Goal: Information Seeking & Learning: Learn about a topic

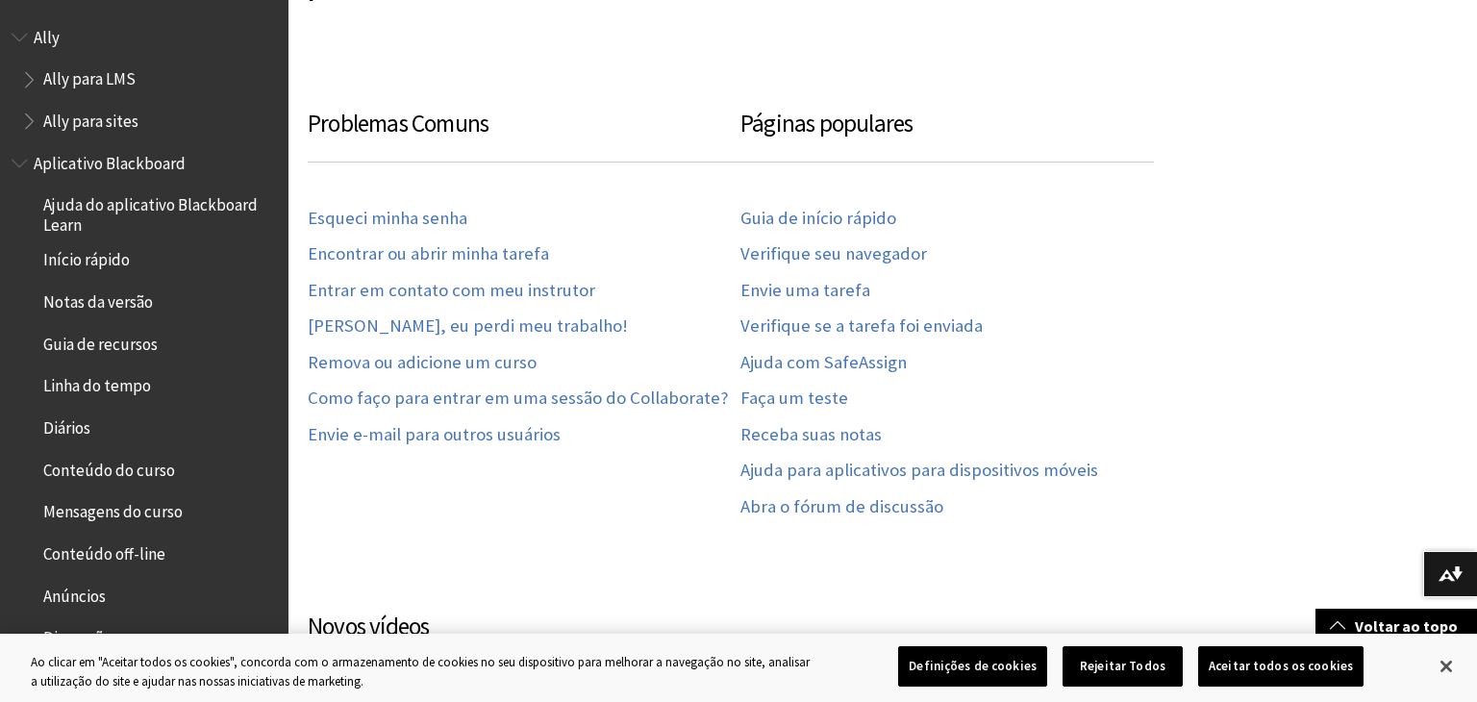
scroll to position [1681, 0]
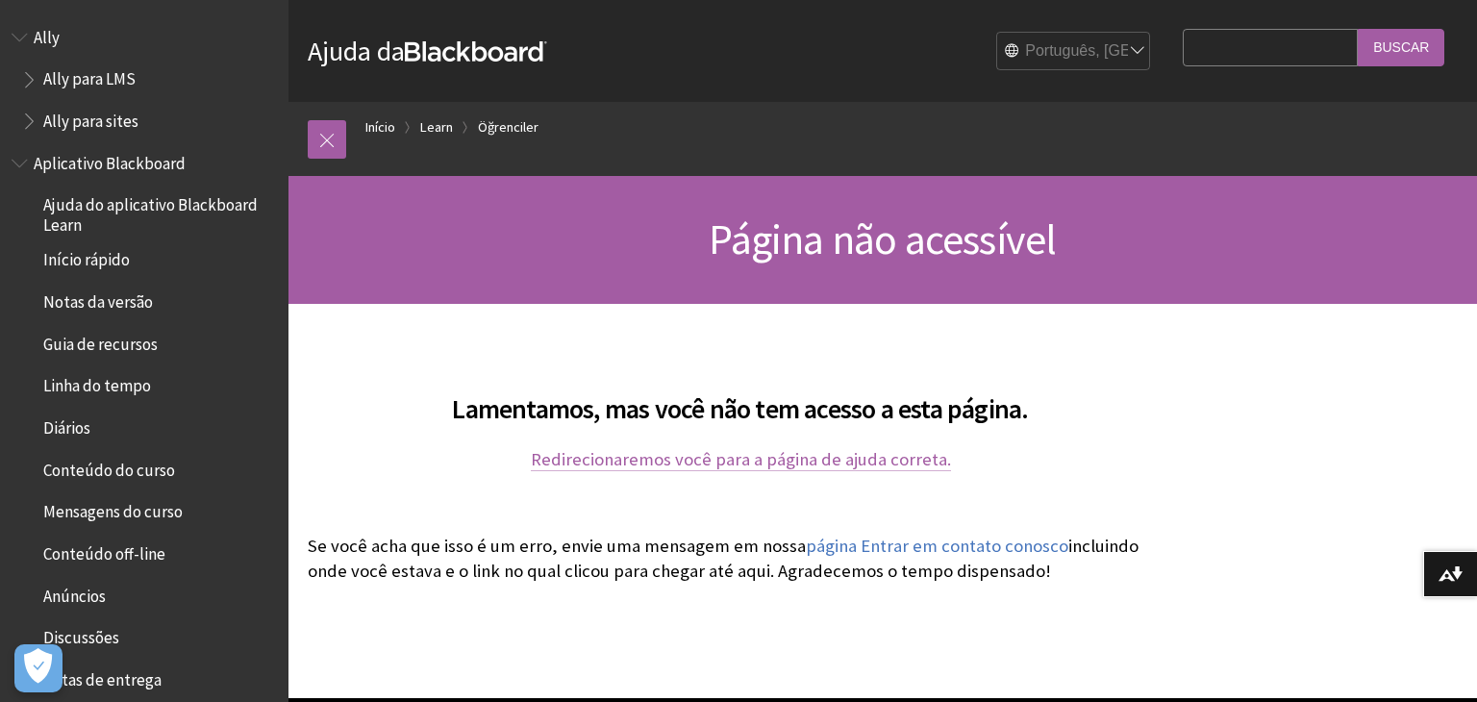
click at [917, 464] on link "Redirecionaremos você para a página de ajuda correta." at bounding box center [741, 459] width 420 height 23
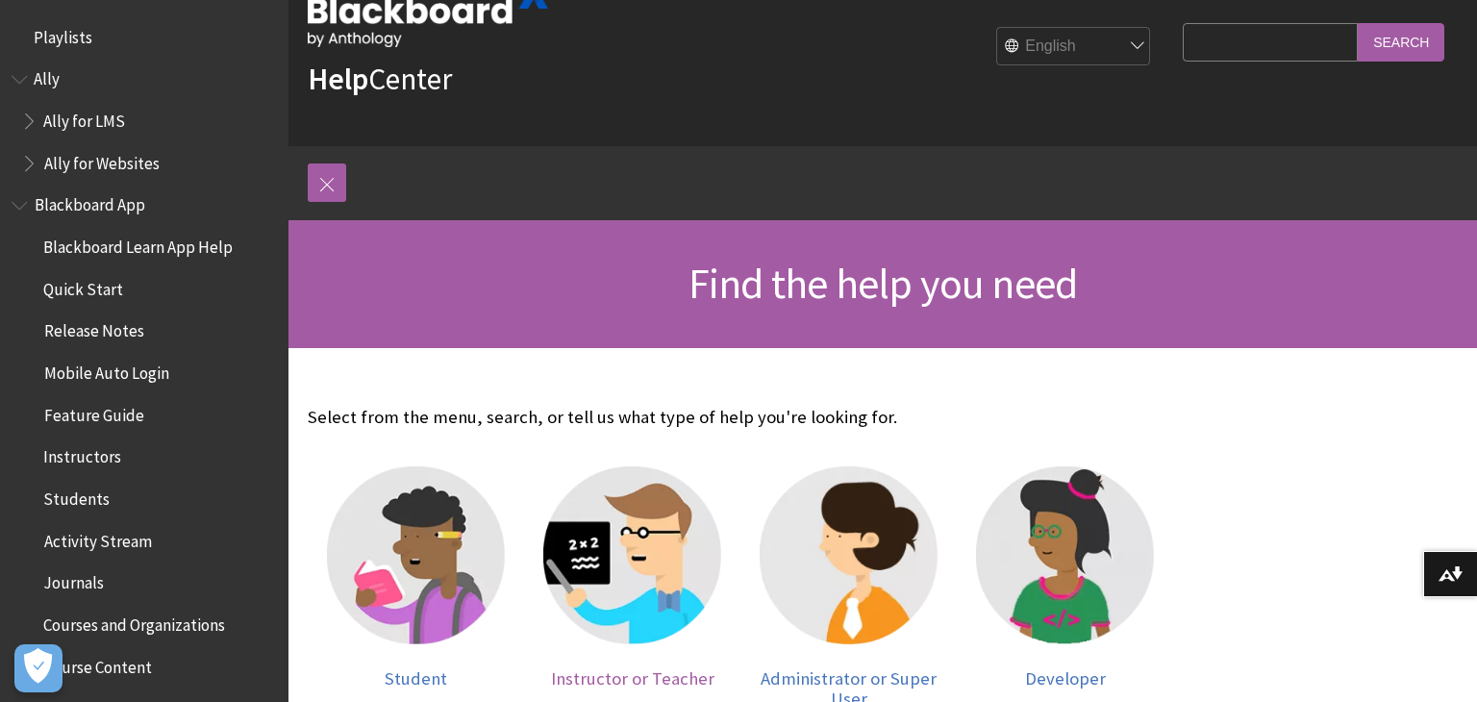
scroll to position [183, 0]
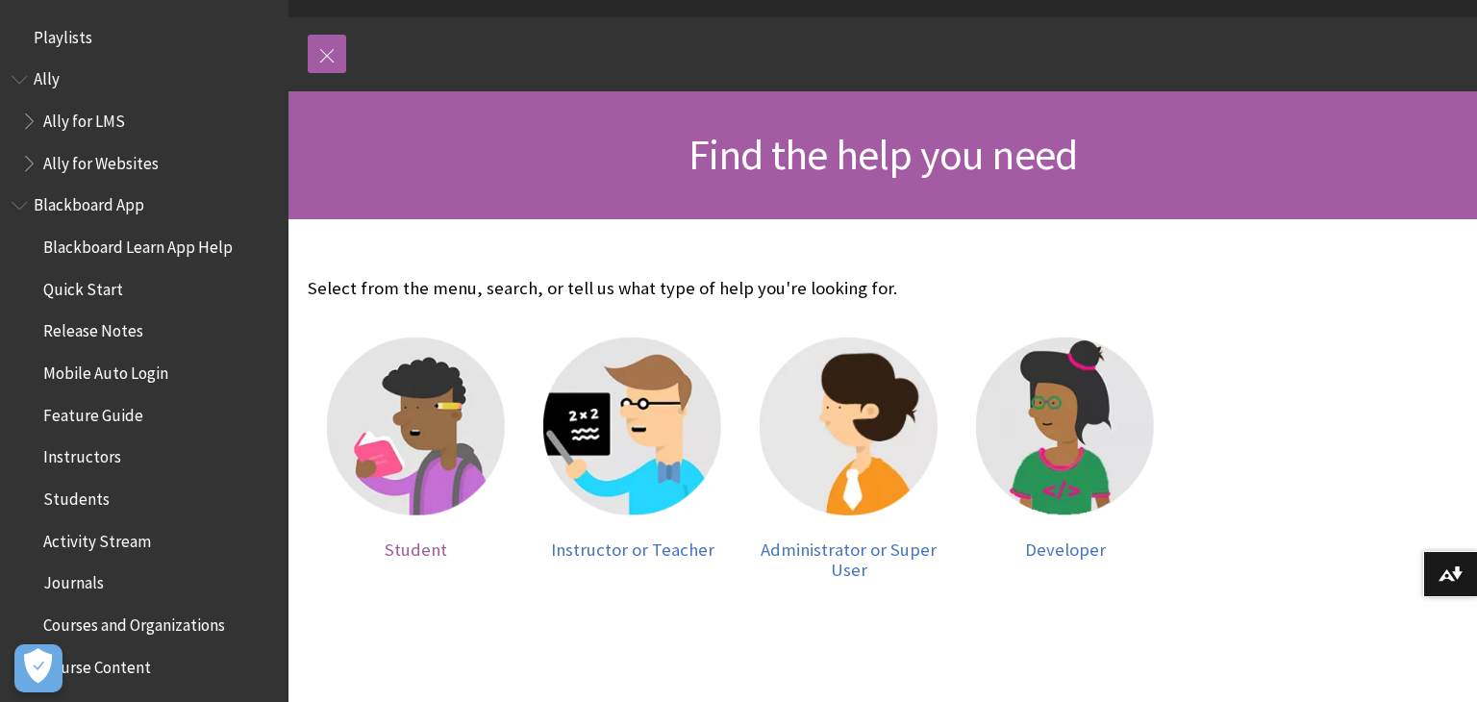
click at [421, 545] on span "Student" at bounding box center [416, 549] width 63 height 22
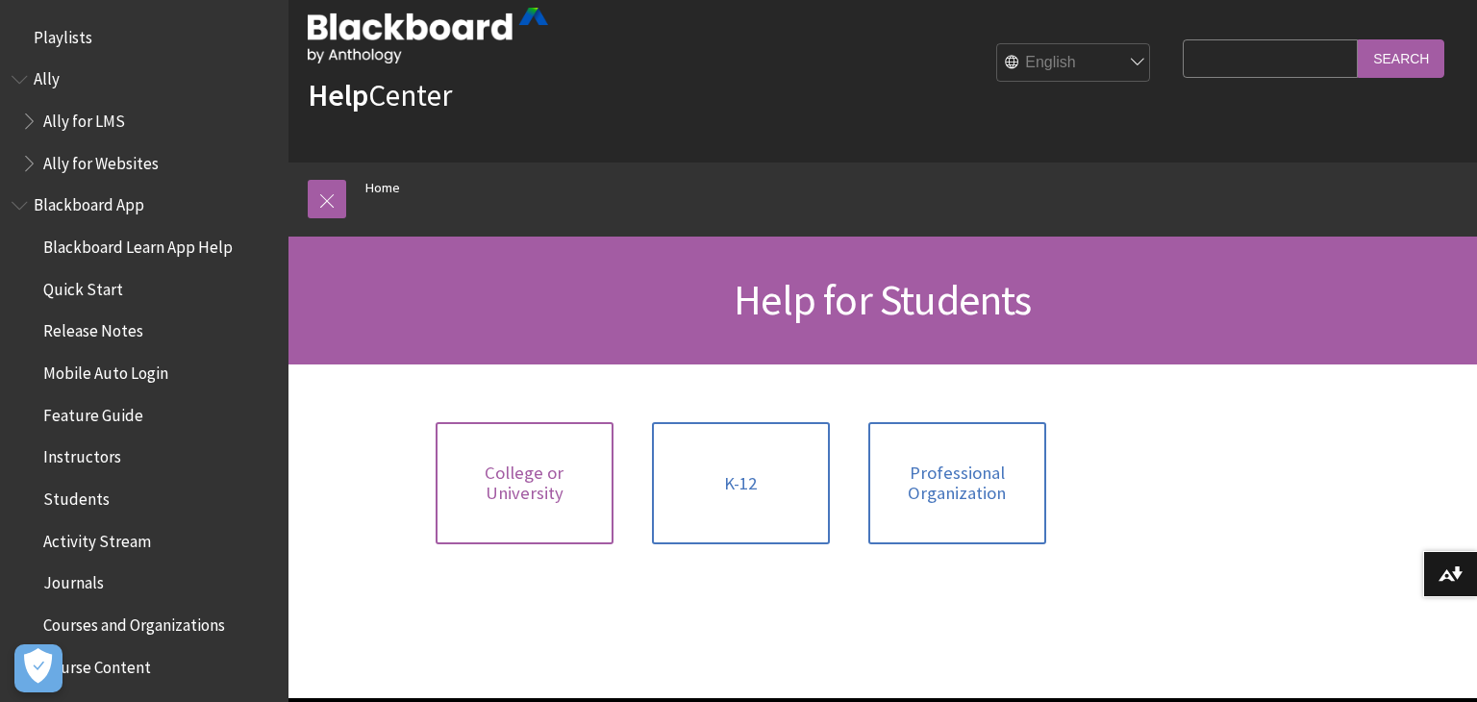
scroll to position [58, 0]
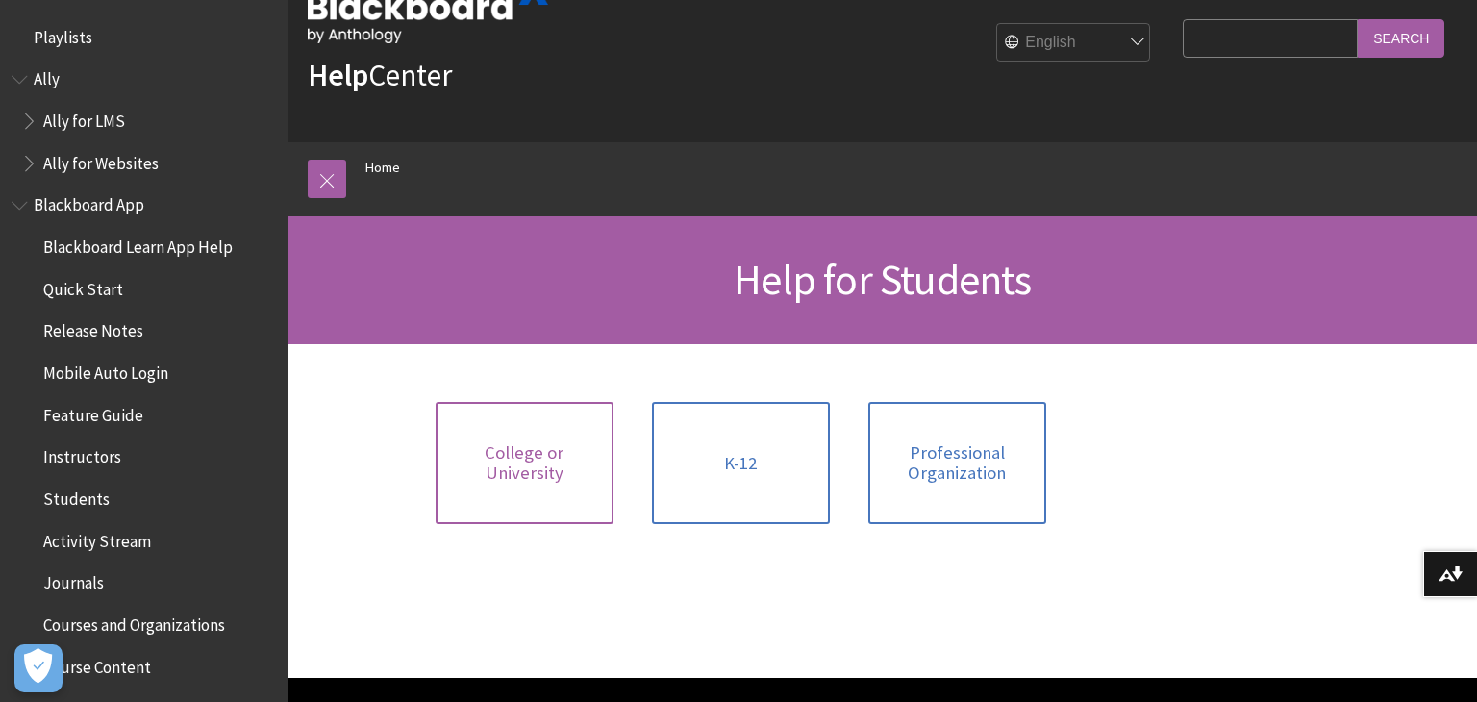
click at [555, 479] on link "College or University" at bounding box center [525, 463] width 178 height 122
